Goal: Task Accomplishment & Management: Manage account settings

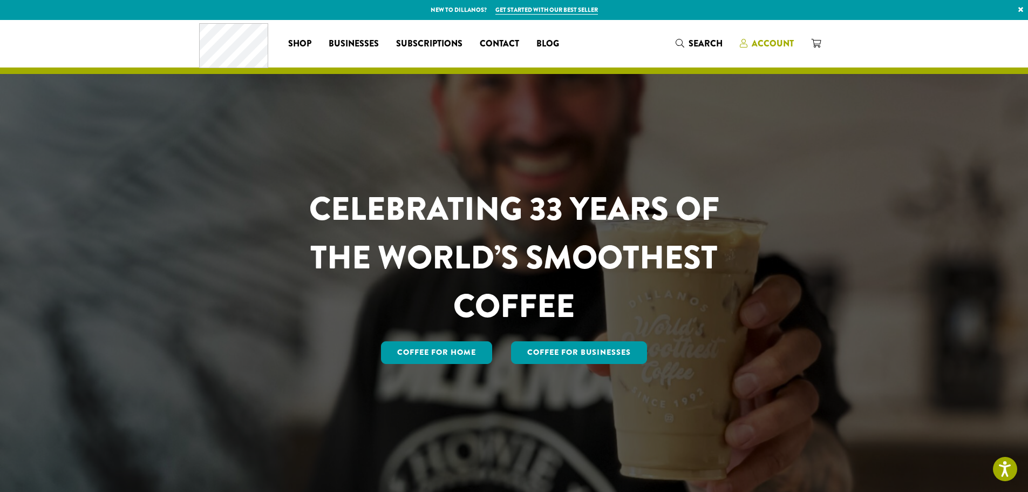
click at [777, 49] on span "Account" at bounding box center [773, 43] width 42 height 12
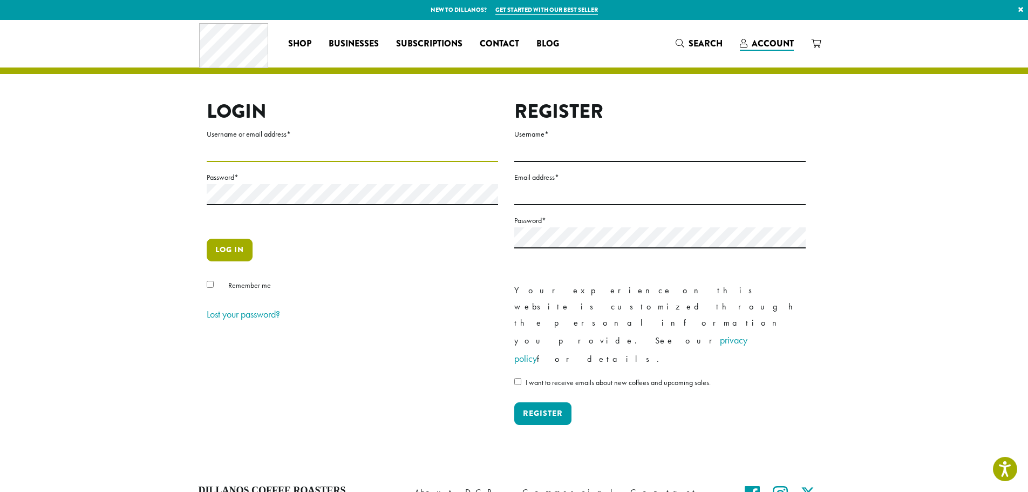
type input "**********"
click at [244, 257] on button "Log in" at bounding box center [230, 250] width 46 height 23
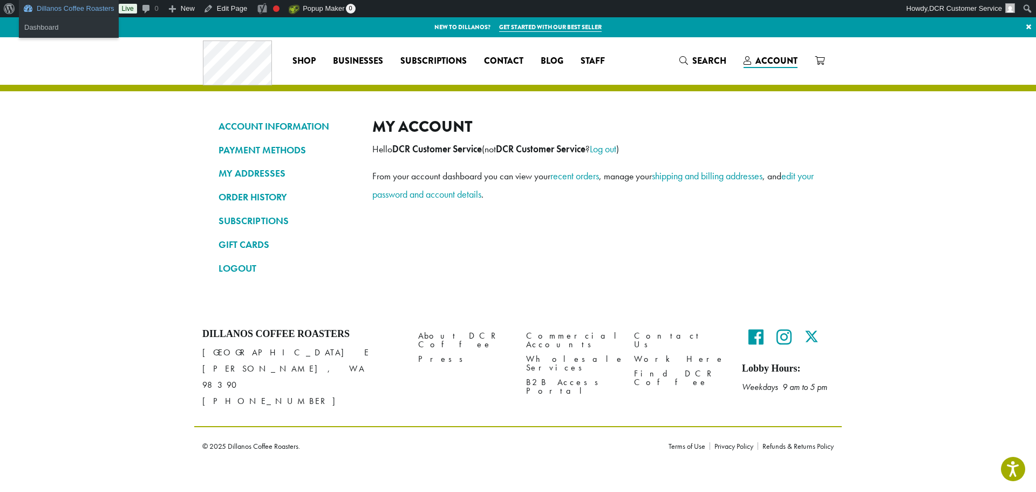
click at [80, 6] on link "Dillanos Coffee Roasters" at bounding box center [69, 8] width 100 height 17
